Goal: Information Seeking & Learning: Learn about a topic

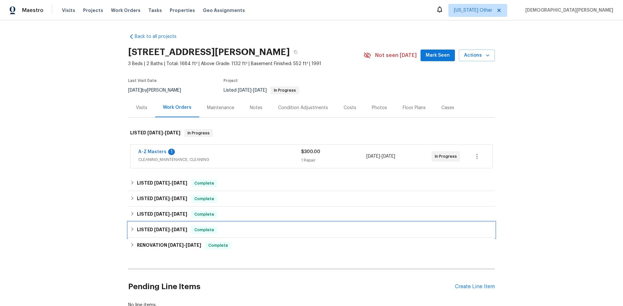
click at [168, 235] on div "LISTED [DATE] - [DATE] Complete" at bounding box center [311, 230] width 366 height 16
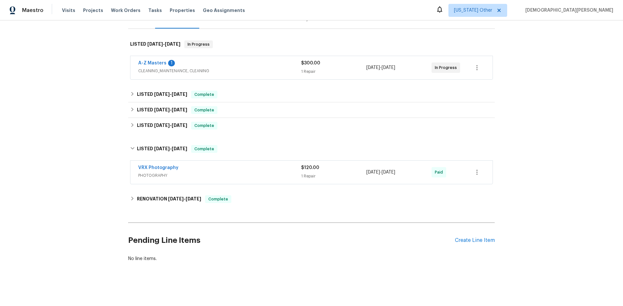
click at [163, 208] on div "Back to all projects [STREET_ADDRESS][PERSON_NAME] 3 Beds | 2 Baths | Total: 16…" at bounding box center [311, 103] width 366 height 328
click at [161, 200] on div "RENOVATION [DATE] - [DATE] Complete" at bounding box center [311, 200] width 366 height 16
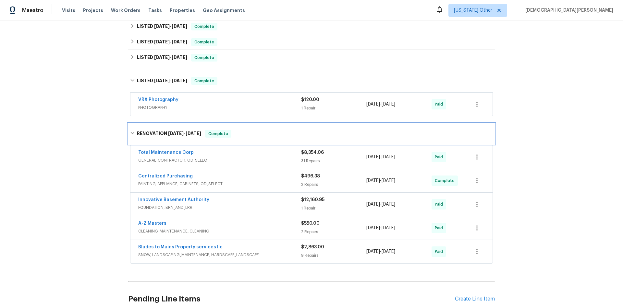
scroll to position [159, 0]
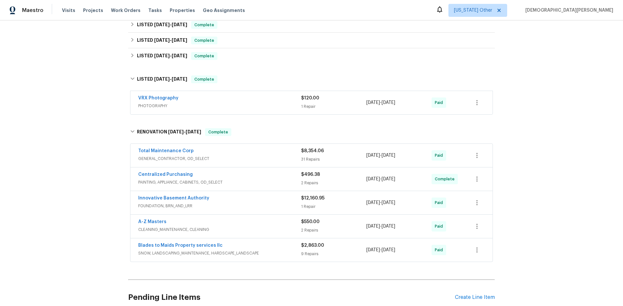
click at [281, 207] on span "FOUNDATION, BRN_AND_LRR" at bounding box center [219, 206] width 163 height 6
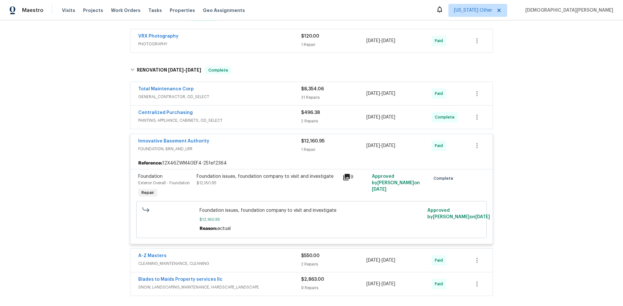
scroll to position [223, 0]
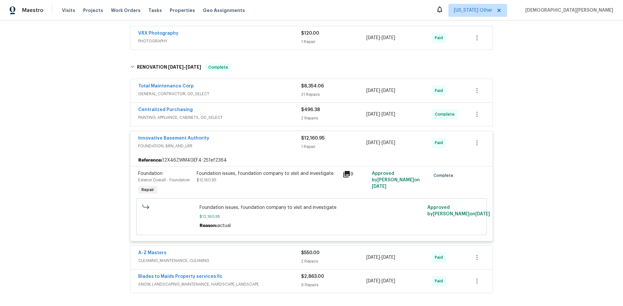
click at [347, 177] on icon at bounding box center [346, 175] width 8 height 8
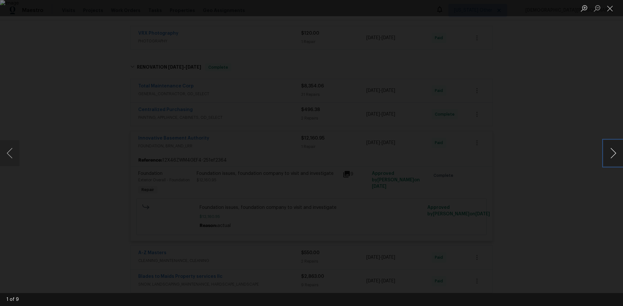
click at [606, 152] on button "Next image" at bounding box center [612, 153] width 19 height 26
click at [315, 124] on img "Lightbox" at bounding box center [371, 182] width 1251 height 615
click at [387, 153] on img "Lightbox" at bounding box center [241, 234] width 2513 height 1237
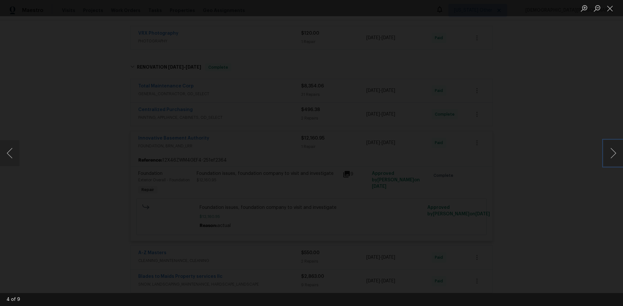
click at [176, 34] on img "Lightbox" at bounding box center [376, 54] width 1251 height 615
click at [604, 144] on button "Next image" at bounding box center [612, 153] width 19 height 26
click at [604, 149] on button "Next image" at bounding box center [612, 153] width 19 height 26
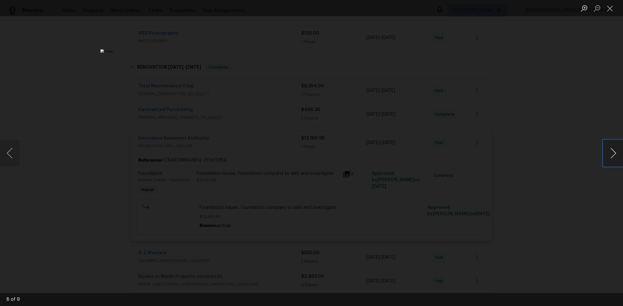
click at [604, 149] on button "Next image" at bounding box center [612, 153] width 19 height 26
